Goal: Task Accomplishment & Management: Use online tool/utility

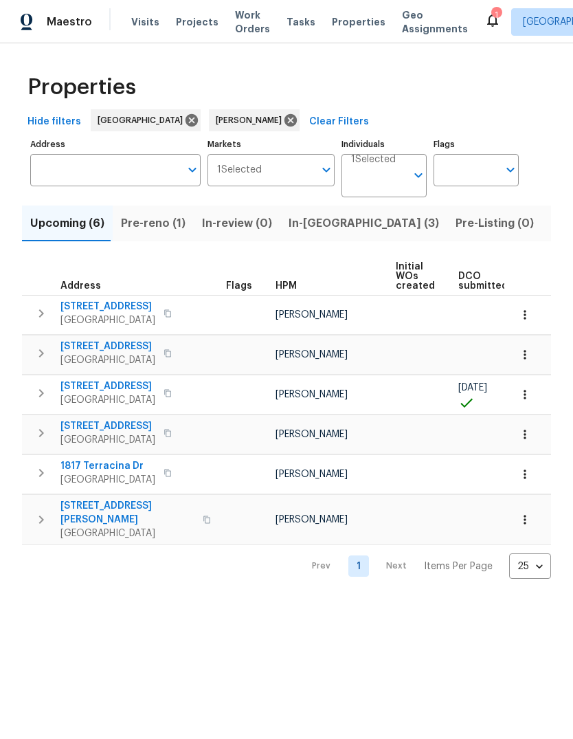
click at [287, 19] on span "Tasks" at bounding box center [301, 22] width 29 height 10
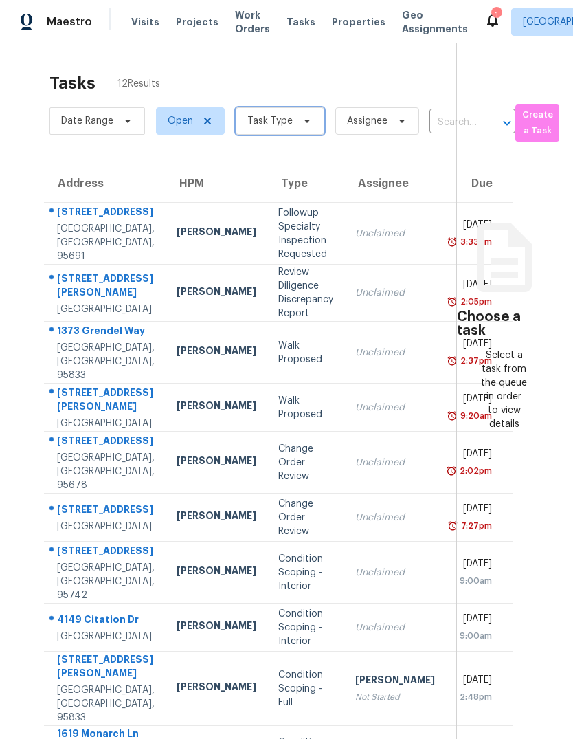
click at [306, 118] on icon at bounding box center [307, 120] width 11 height 11
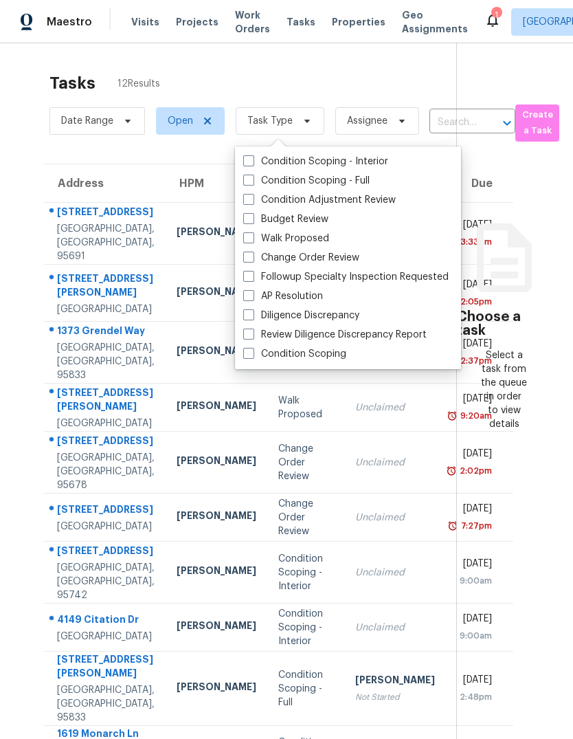
click at [257, 223] on label "Budget Review" at bounding box center [285, 219] width 85 height 14
click at [252, 221] on input "Budget Review" at bounding box center [247, 216] width 9 height 9
checkbox input "true"
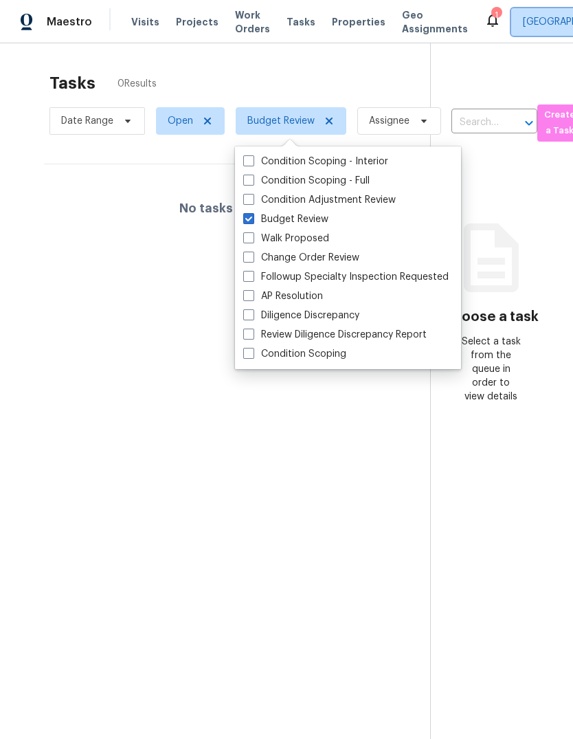
click at [523, 18] on span "[GEOGRAPHIC_DATA]" at bounding box center [570, 22] width 95 height 14
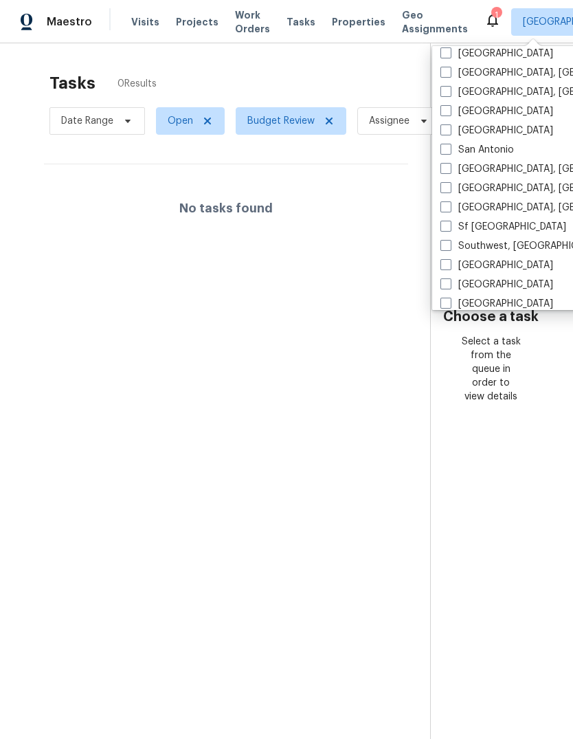
scroll to position [885, 0]
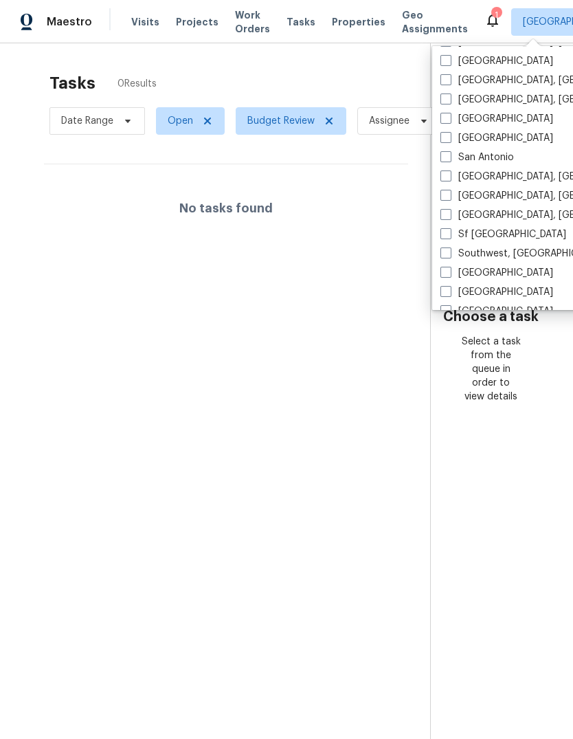
click at [449, 234] on span at bounding box center [445, 233] width 11 height 11
click at [449, 234] on input "Sf [GEOGRAPHIC_DATA]" at bounding box center [444, 231] width 9 height 9
checkbox input "true"
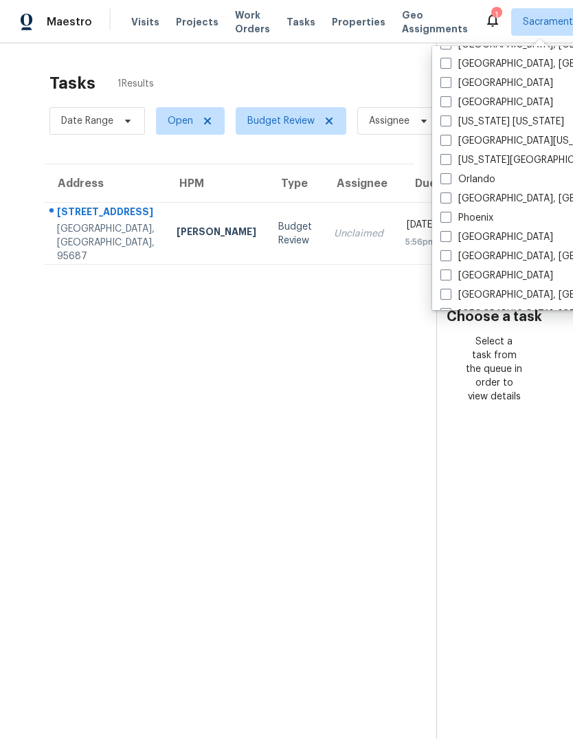
scroll to position [669, 0]
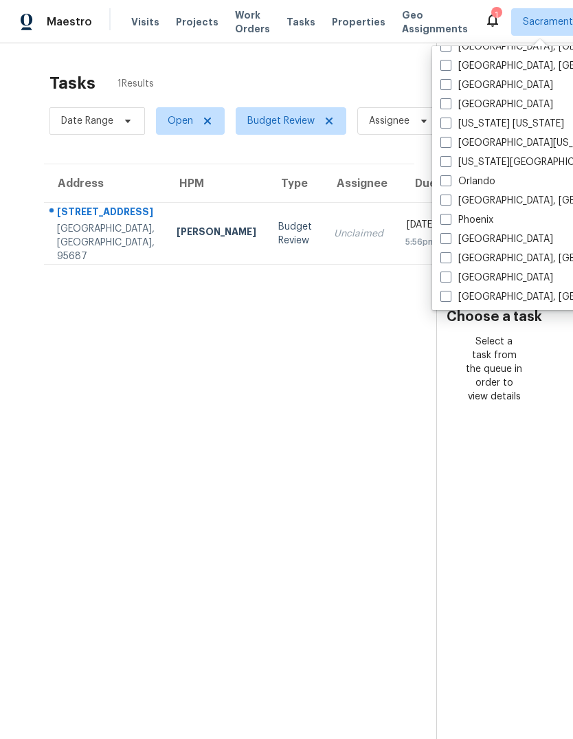
click at [453, 241] on label "[GEOGRAPHIC_DATA]" at bounding box center [496, 239] width 113 height 14
click at [449, 241] on input "[GEOGRAPHIC_DATA]" at bounding box center [444, 236] width 9 height 9
checkbox input "true"
click at [395, 478] on section "Tasks 1 Results Date Range Open Budget Review Assignee ​ Create a Task Address …" at bounding box center [229, 423] width 414 height 717
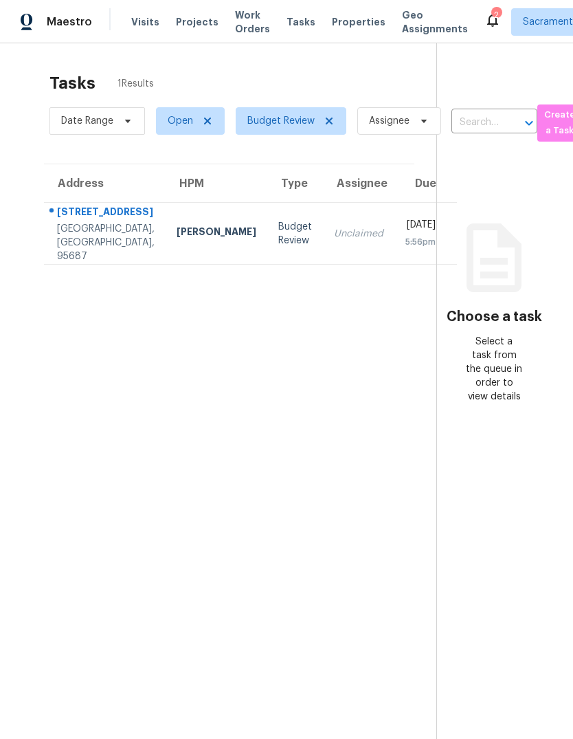
click at [60, 222] on div "[STREET_ADDRESS]" at bounding box center [106, 213] width 98 height 17
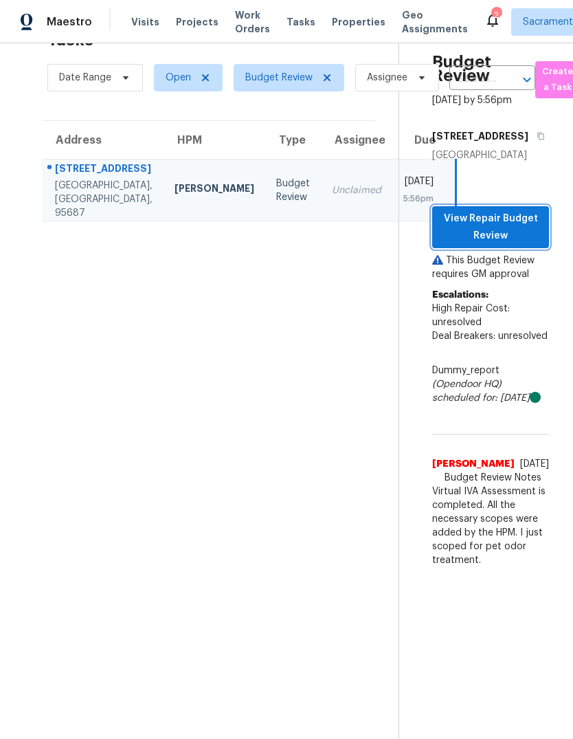
click at [522, 244] on span "View Repair Budget Review" at bounding box center [490, 227] width 95 height 34
click at [519, 244] on span "View Repair Budget Review" at bounding box center [490, 227] width 95 height 34
click at [484, 12] on icon at bounding box center [492, 20] width 16 height 16
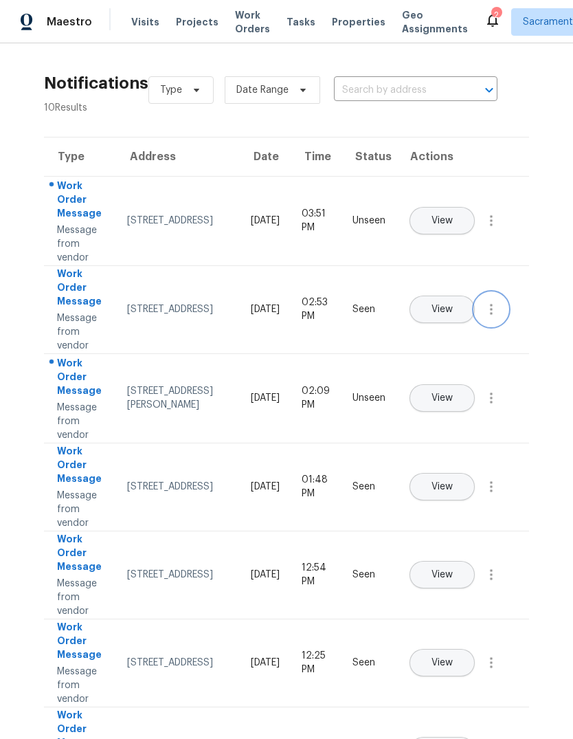
click at [493, 317] on icon "button" at bounding box center [491, 309] width 16 height 16
click at [494, 406] on icon "button" at bounding box center [491, 398] width 16 height 16
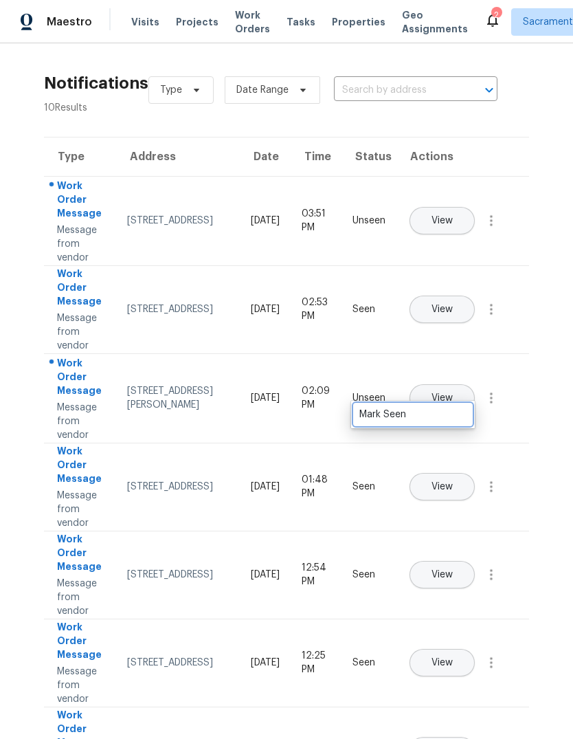
click at [464, 414] on div "Mark Seen" at bounding box center [412, 414] width 107 height 14
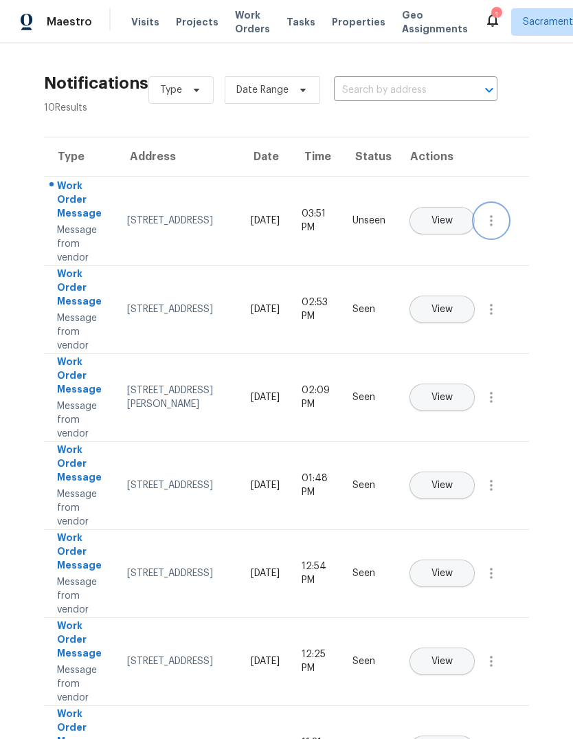
click at [497, 229] on icon "button" at bounding box center [491, 220] width 16 height 16
click at [461, 241] on div "Mark Seen" at bounding box center [412, 237] width 107 height 14
